Goal: Information Seeking & Learning: Find specific fact

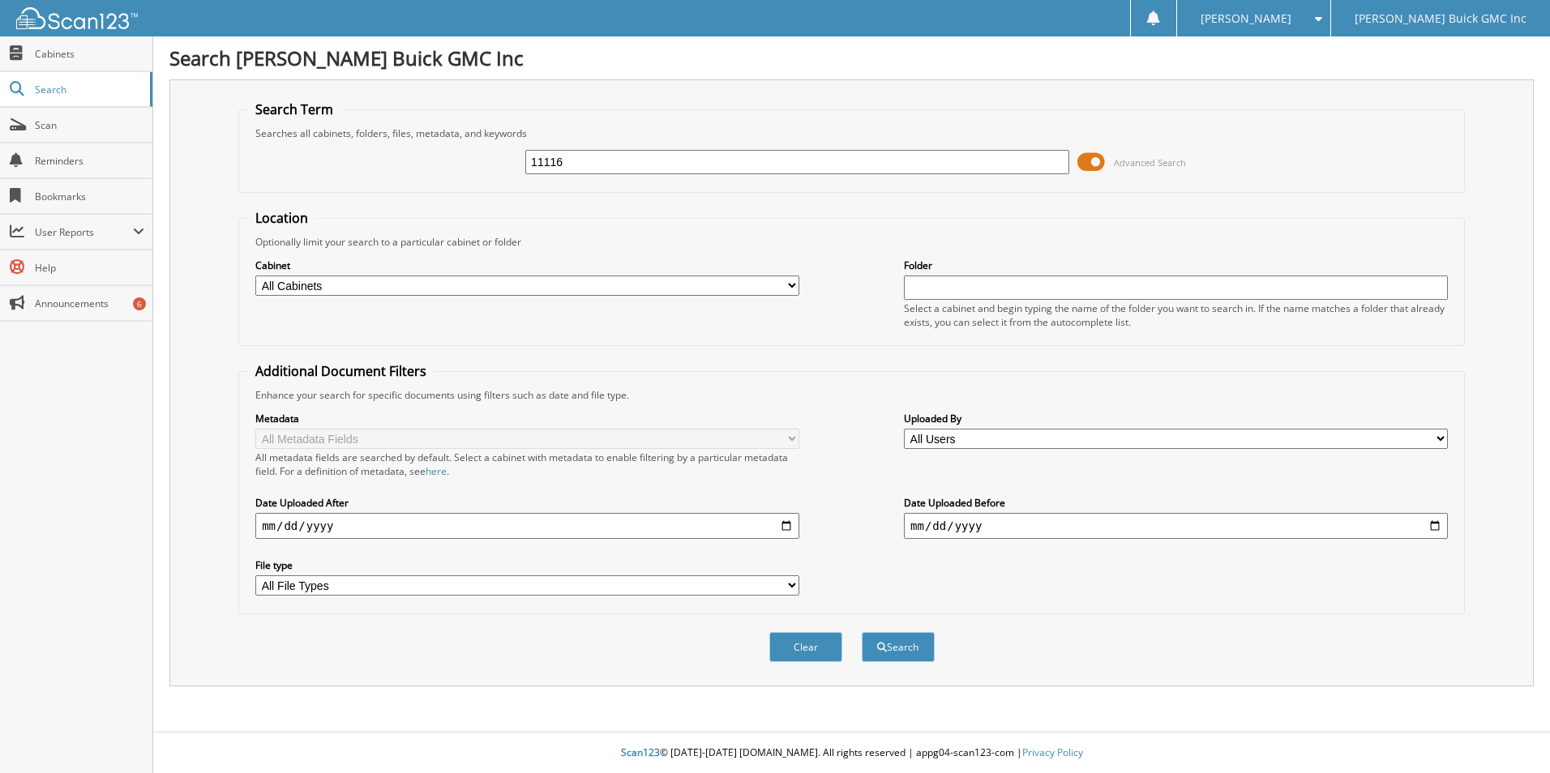
type input "11116"
click at [862, 632] on button "Search" at bounding box center [898, 647] width 73 height 30
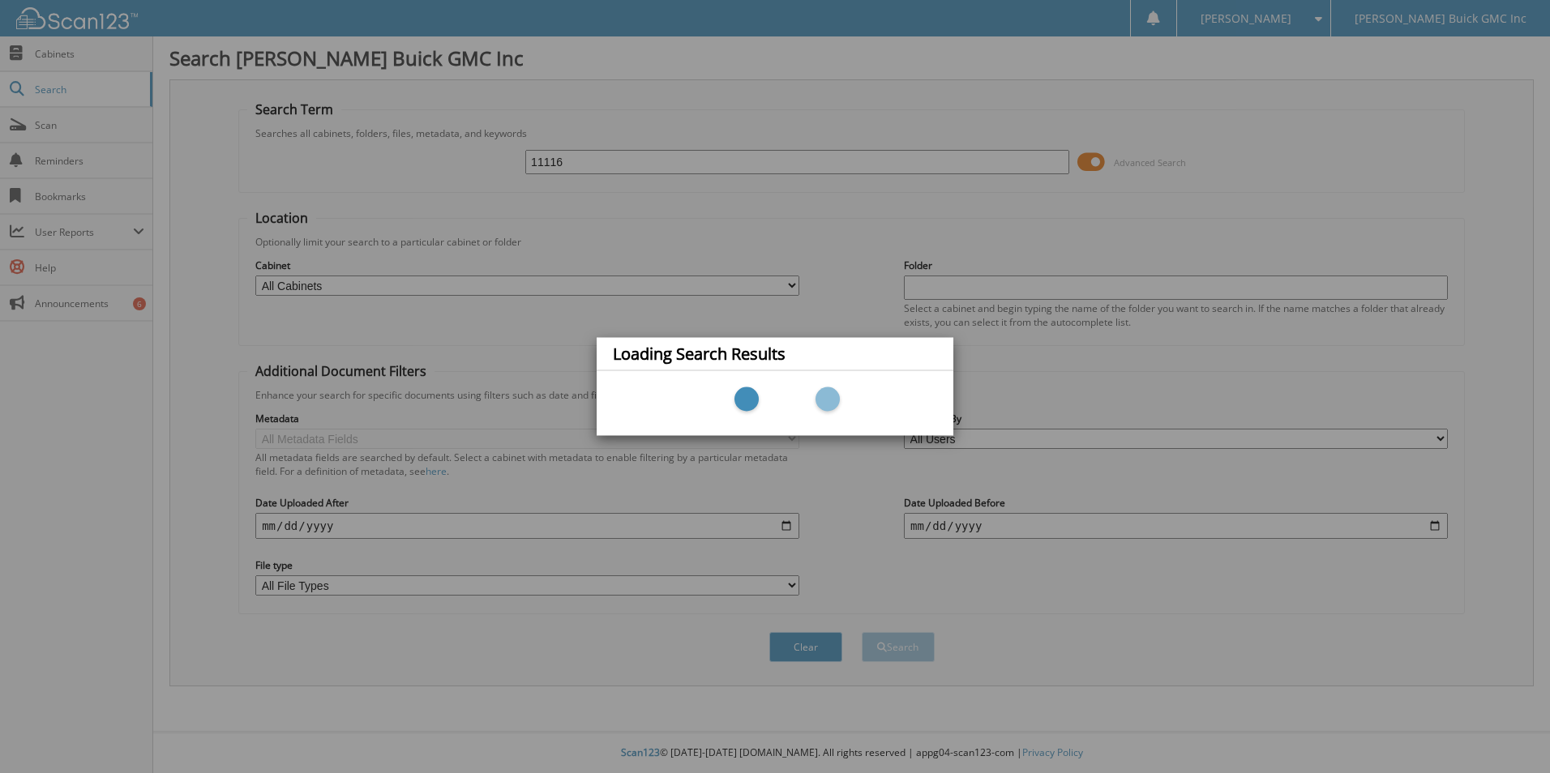
click at [568, 9] on div "Loading Search Results" at bounding box center [775, 386] width 1550 height 773
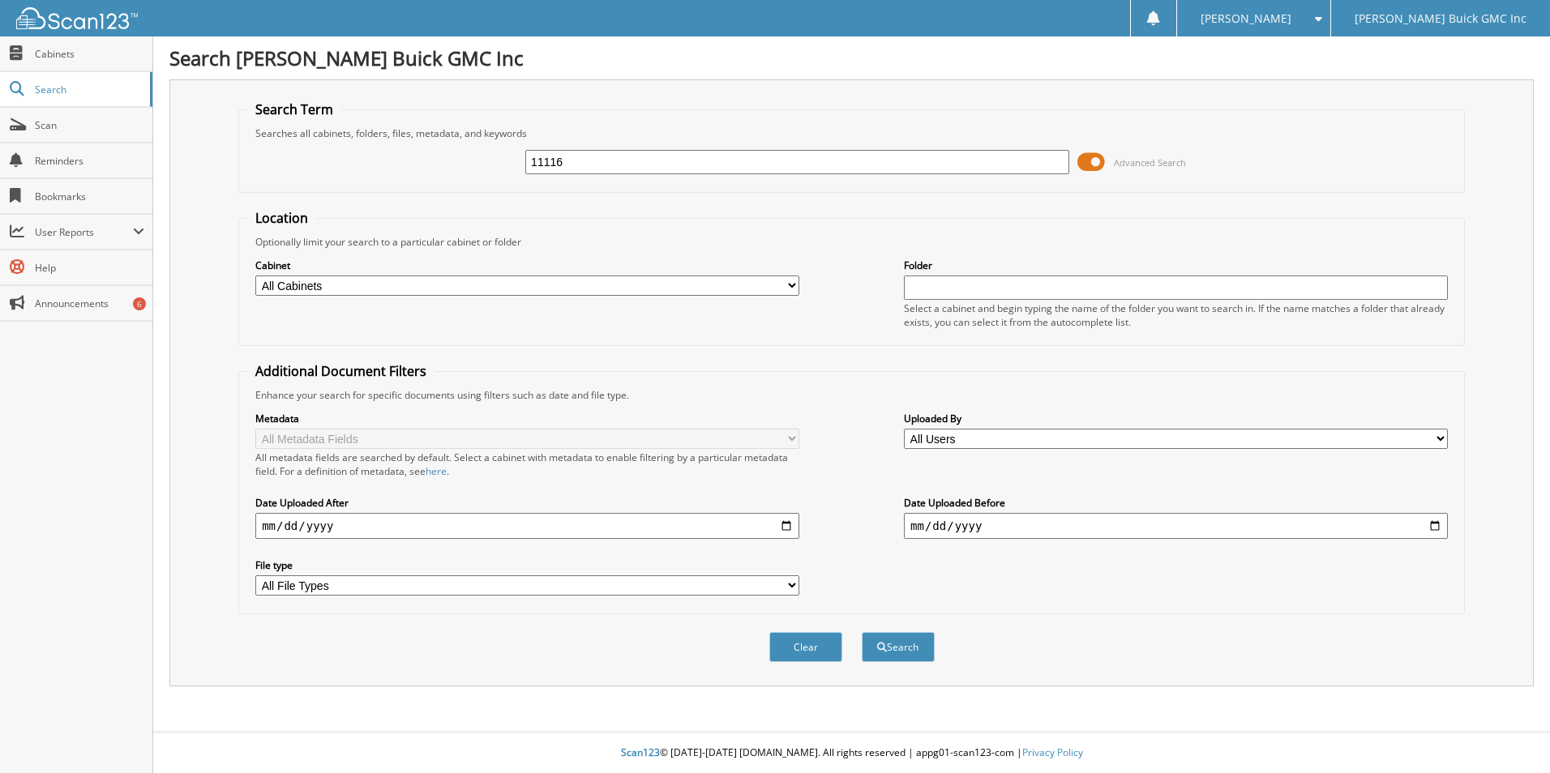
type input "11116"
click at [862, 632] on button "Search" at bounding box center [898, 647] width 73 height 30
